Goal: Information Seeking & Learning: Learn about a topic

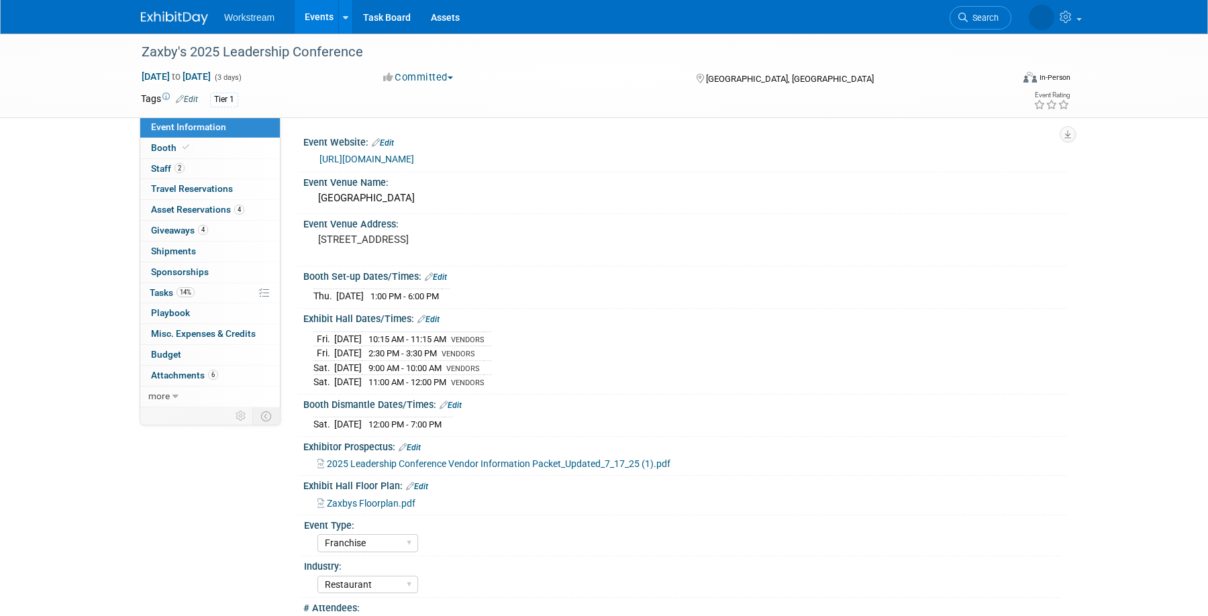
select select "Franchise"
select select "Restaurant"
select select "No"
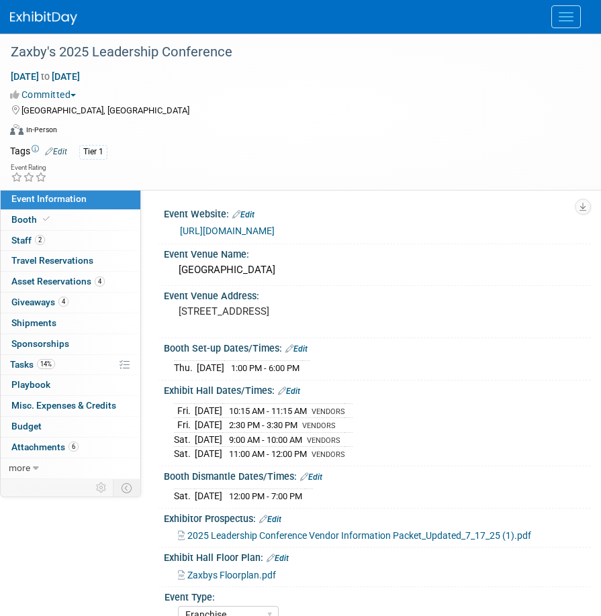
click at [68, 28] on div at bounding box center [300, 17] width 581 height 34
click at [60, 17] on img at bounding box center [43, 17] width 67 height 13
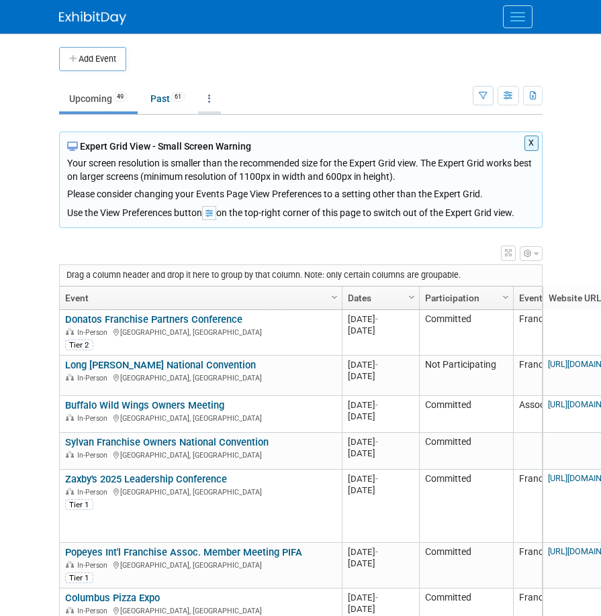
click at [217, 97] on link at bounding box center [209, 99] width 23 height 26
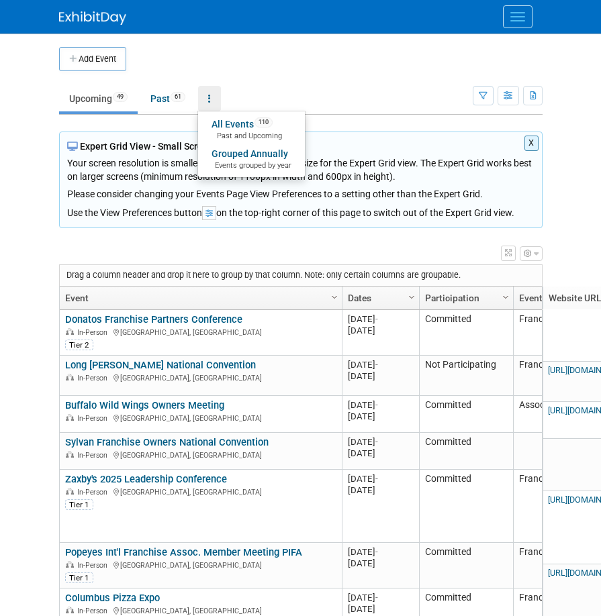
click at [223, 125] on link "All Events 110 Past and Upcoming" at bounding box center [251, 130] width 107 height 30
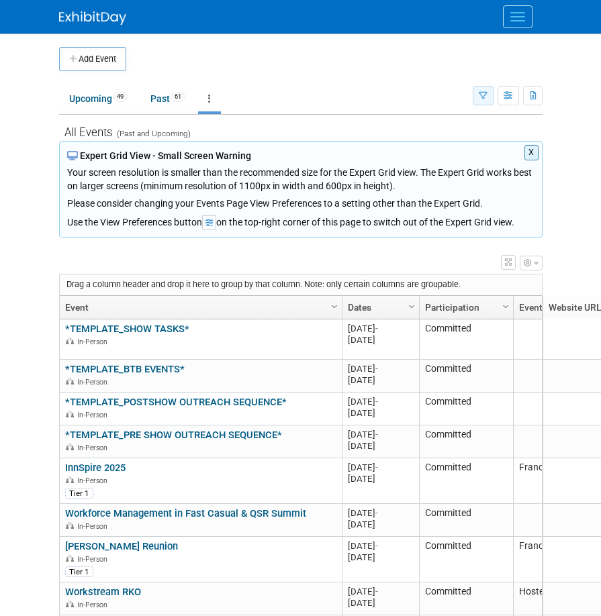
click at [479, 98] on icon "button" at bounding box center [483, 96] width 9 height 9
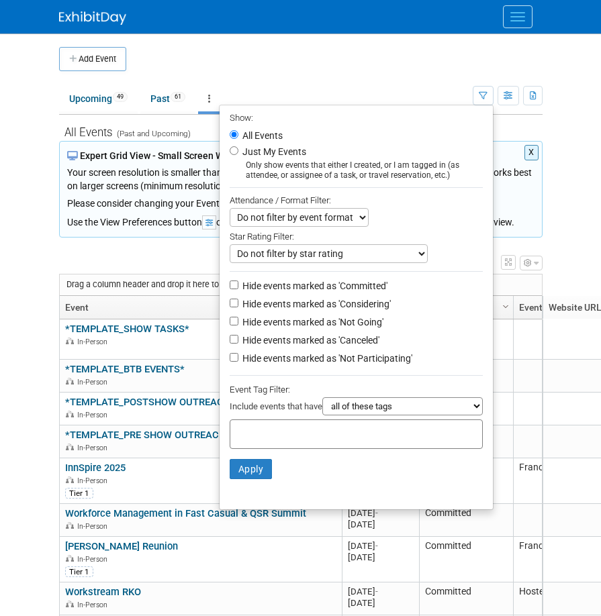
click at [306, 429] on input "text" at bounding box center [289, 431] width 107 height 13
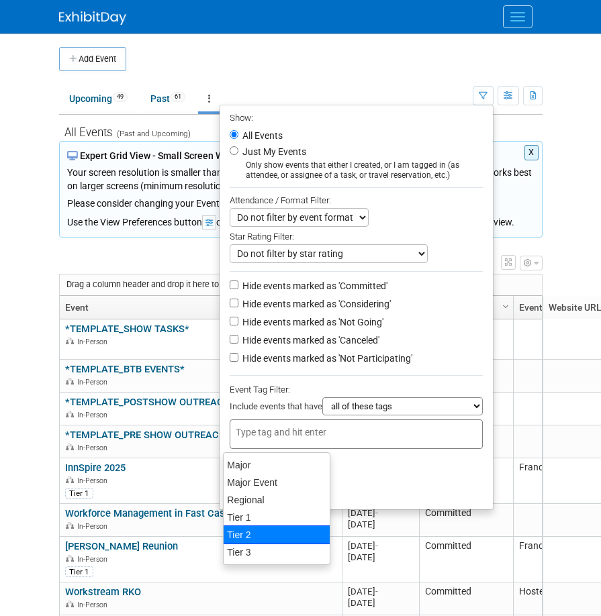
click at [262, 536] on div "Tier 2" at bounding box center [276, 534] width 107 height 19
type input "Tier 2"
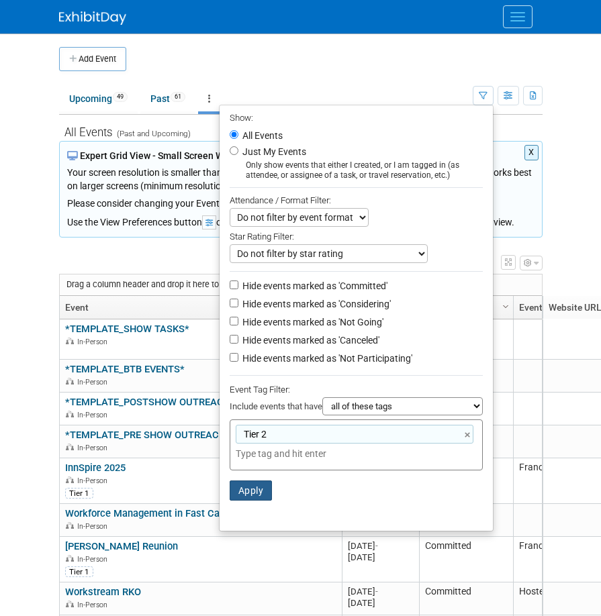
click at [257, 501] on button "Apply" at bounding box center [251, 491] width 43 height 20
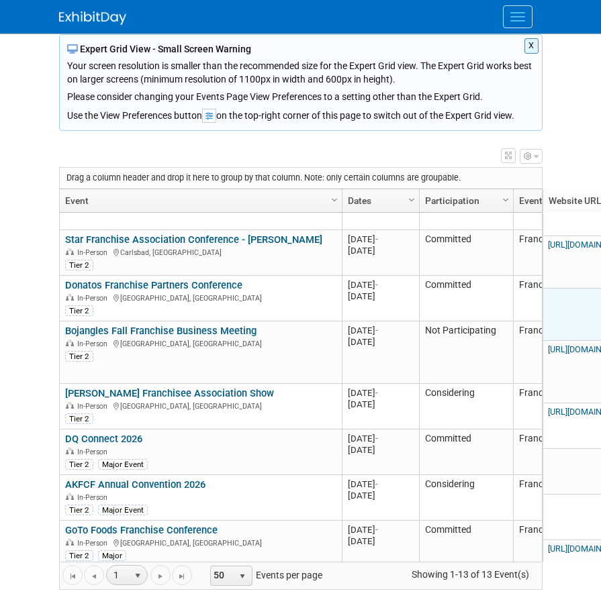
scroll to position [278, 0]
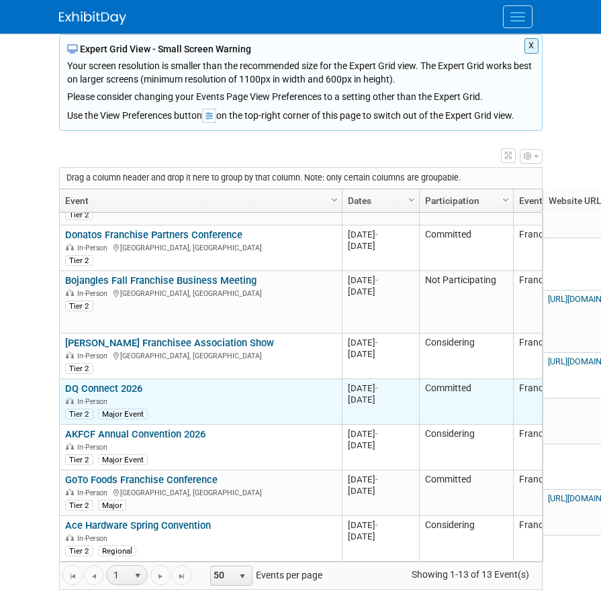
click at [128, 388] on link "DQ Connect 2026" at bounding box center [103, 389] width 77 height 12
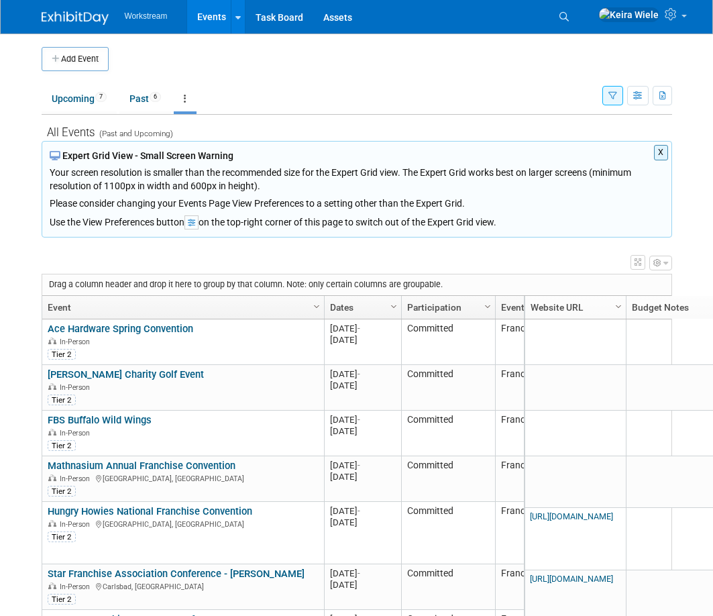
click at [183, 104] on link at bounding box center [185, 99] width 23 height 26
click at [257, 74] on td "Upcoming 7 Past 6 All Events 13 Past and Upcoming Grouped Annually Events group…" at bounding box center [322, 93] width 561 height 44
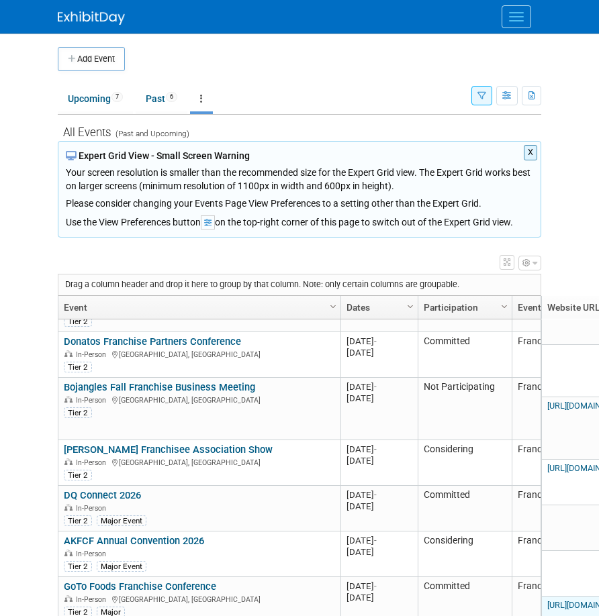
click at [564, 600] on link "https://web.cvent.com/event/1c170299-c298-412b-8cb9-7ba0d197bbf0/summary" at bounding box center [588, 605] width 83 height 10
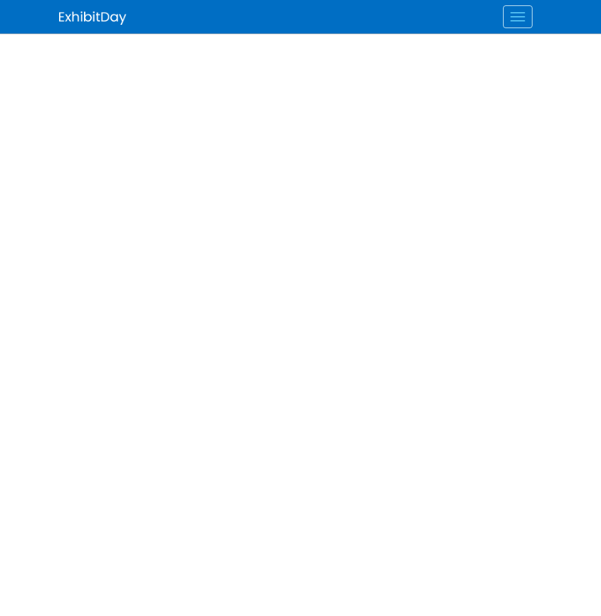
select select "Franchise"
select select "Restaurant"
